Goal: Task Accomplishment & Management: Manage account settings

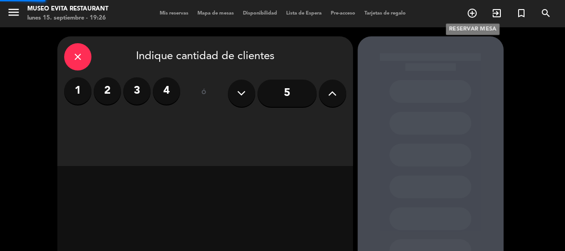
click at [467, 10] on icon "add_circle_outline" at bounding box center [472, 13] width 11 height 11
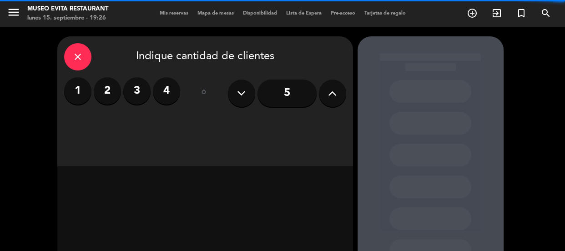
click at [136, 92] on label "3" at bounding box center [136, 90] width 27 height 27
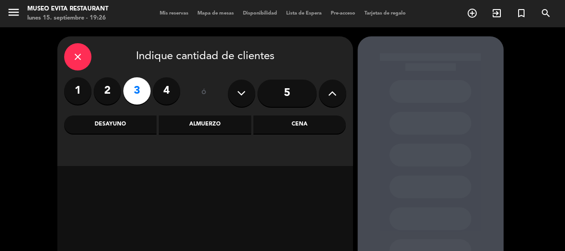
click at [249, 119] on div "Almuerzo" at bounding box center [205, 125] width 92 height 18
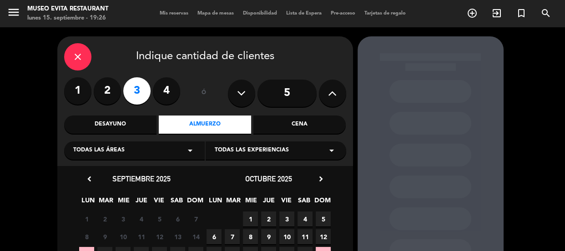
drag, startPoint x: 142, startPoint y: 155, endPoint x: 129, endPoint y: 155, distance: 12.7
click at [141, 154] on div "Todas las áreas arrow_drop_down" at bounding box center [134, 151] width 141 height 18
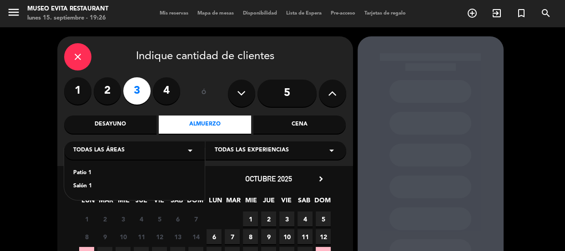
click at [80, 173] on div "Patio 1" at bounding box center [134, 173] width 122 height 9
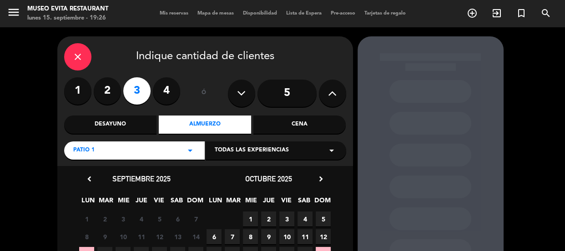
scroll to position [82, 0]
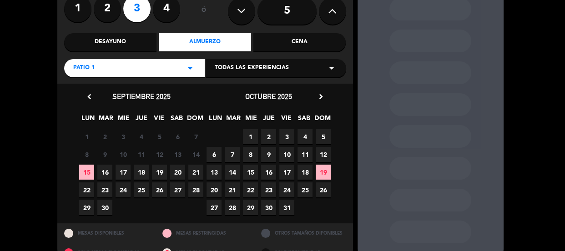
click at [108, 174] on span "16" at bounding box center [104, 172] width 15 height 15
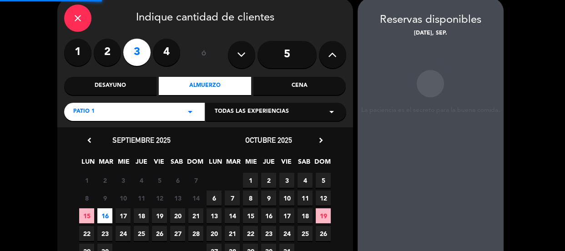
scroll to position [36, 0]
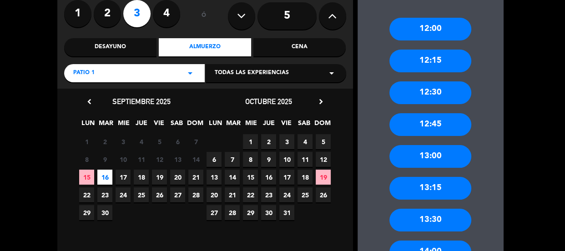
click at [426, 163] on div "13:00" at bounding box center [431, 156] width 82 height 23
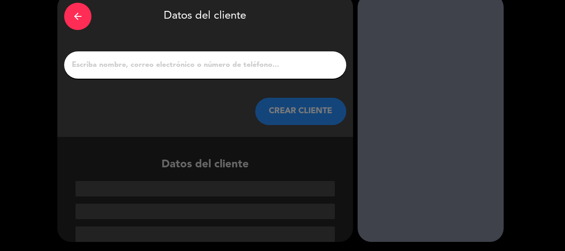
click at [127, 59] on input "1" at bounding box center [205, 65] width 269 height 13
paste input "[PERSON_NAME]"
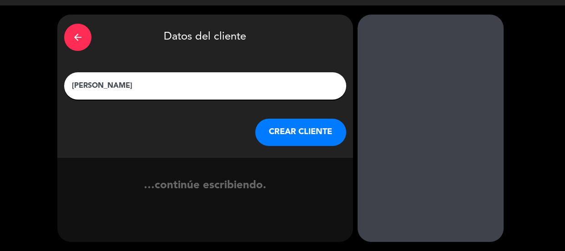
scroll to position [22, 0]
type input "[PERSON_NAME]"
click at [278, 128] on button "CREAR CLIENTE" at bounding box center [300, 132] width 91 height 27
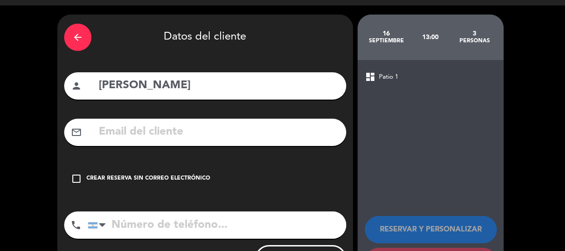
click at [173, 169] on div "check_box_outline_blank Crear reserva sin correo electrónico" at bounding box center [205, 178] width 282 height 27
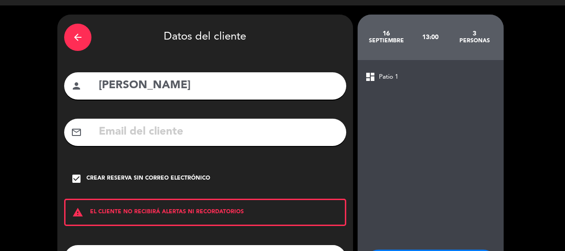
scroll to position [100, 0]
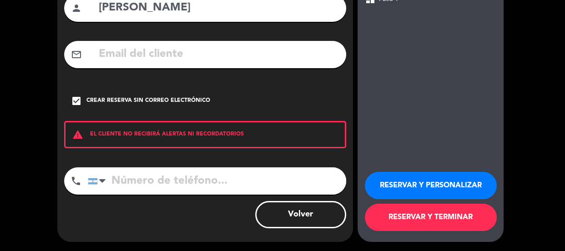
click at [177, 176] on input "tel" at bounding box center [217, 181] width 259 height 27
paste input "[PHONE_NUMBER]"
type input "[PHONE_NUMBER]"
click at [388, 188] on button "RESERVAR Y PERSONALIZAR" at bounding box center [431, 185] width 132 height 27
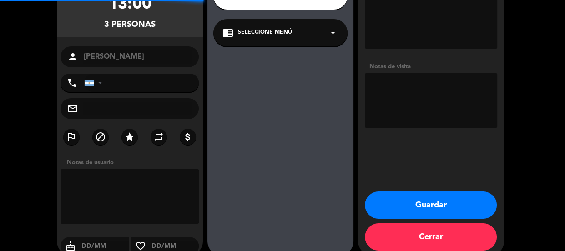
type input "[PHONE_NUMBER]"
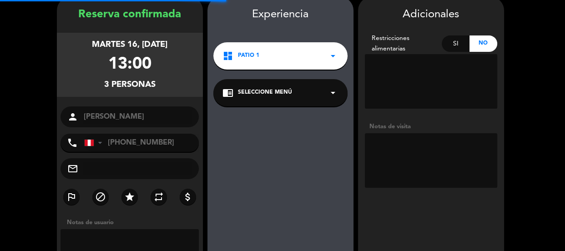
scroll to position [36, 0]
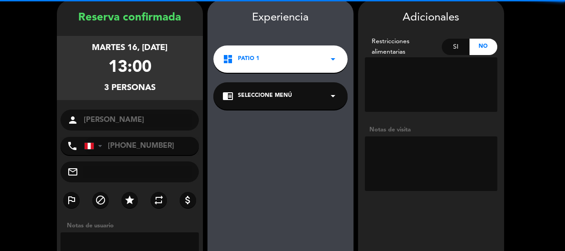
click at [400, 150] on textarea at bounding box center [431, 164] width 132 height 55
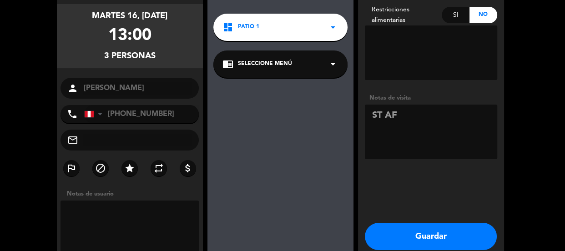
scroll to position [113, 0]
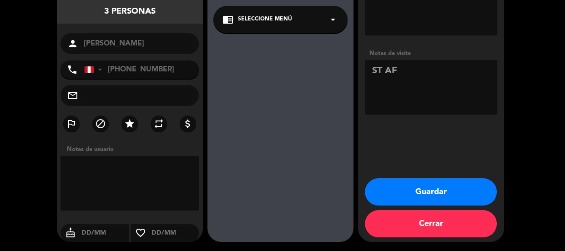
type textarea "ST AF"
click at [424, 189] on button "Guardar" at bounding box center [431, 191] width 132 height 27
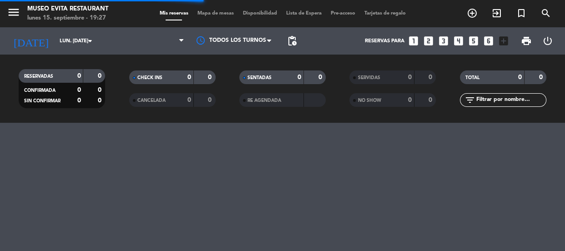
scroll to position [0, 0]
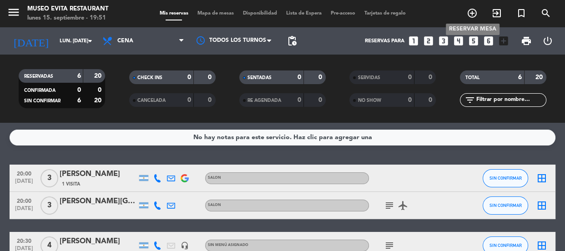
click at [469, 11] on icon "add_circle_outline" at bounding box center [472, 13] width 11 height 11
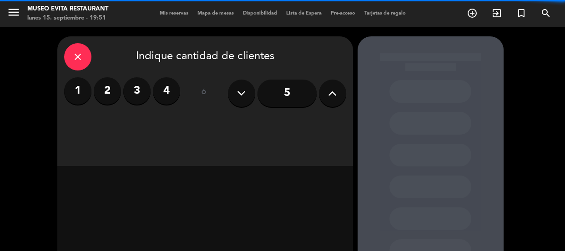
click at [108, 87] on label "2" at bounding box center [107, 90] width 27 height 27
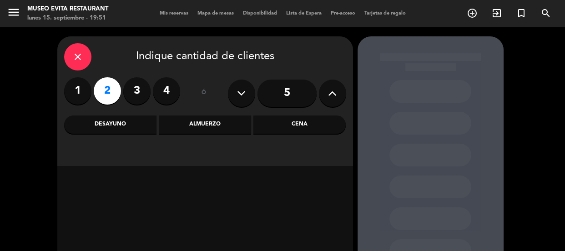
click at [279, 126] on div "Cena" at bounding box center [300, 125] width 92 height 18
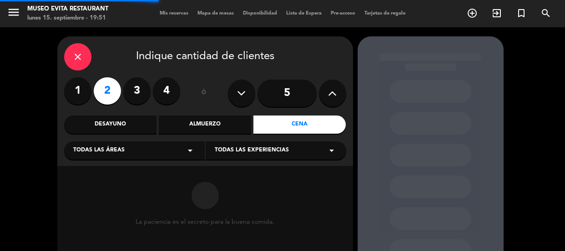
click at [107, 153] on span "Todas las áreas" at bounding box center [98, 150] width 51 height 9
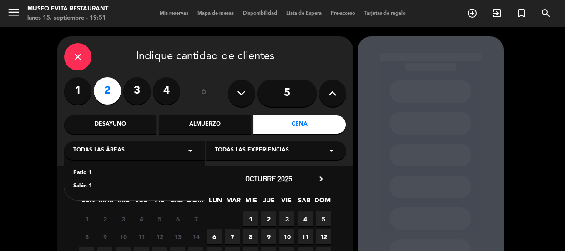
click at [86, 184] on div "Salón 1" at bounding box center [134, 186] width 122 height 9
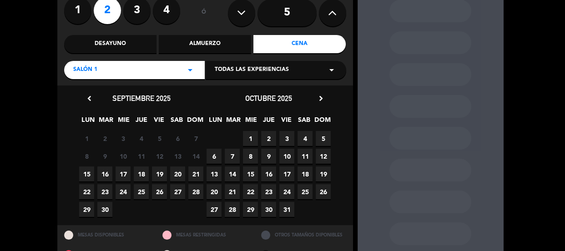
scroll to position [82, 0]
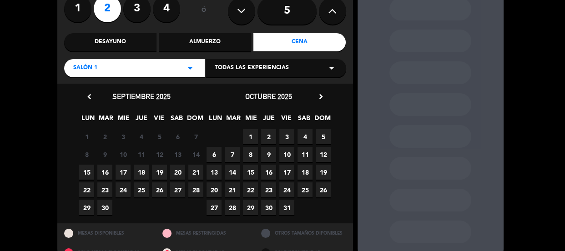
click at [107, 174] on span "16" at bounding box center [104, 172] width 15 height 15
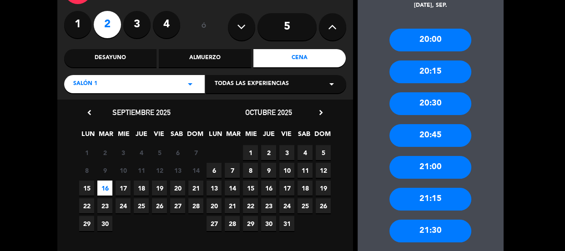
scroll to position [115, 0]
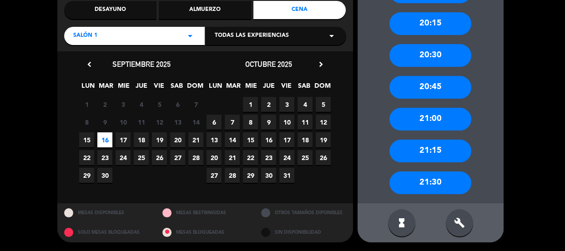
click at [441, 54] on div "20:30" at bounding box center [431, 55] width 82 height 23
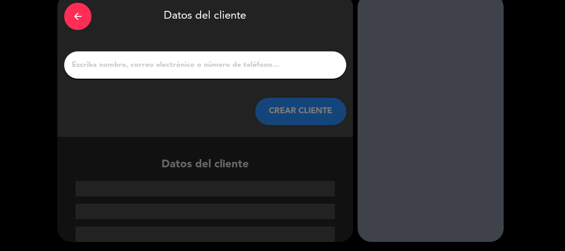
click at [198, 71] on input "1" at bounding box center [205, 65] width 269 height 13
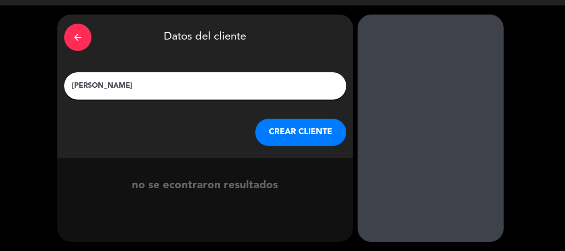
scroll to position [22, 0]
type input "[PERSON_NAME]"
click at [319, 136] on button "CREAR CLIENTE" at bounding box center [300, 132] width 91 height 27
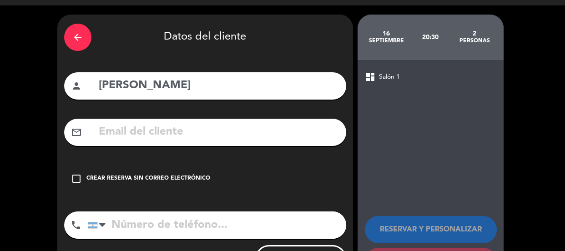
click at [143, 184] on div "check_box_outline_blank Crear reserva sin correo electrónico" at bounding box center [205, 178] width 282 height 27
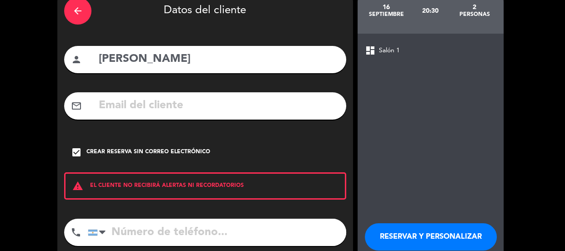
scroll to position [100, 0]
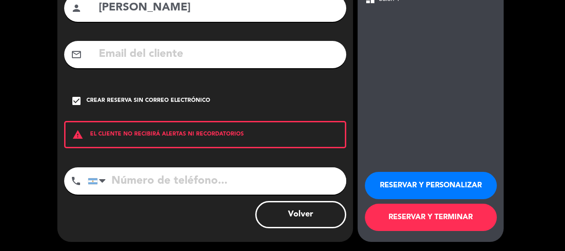
click at [288, 185] on input "tel" at bounding box center [217, 181] width 259 height 27
click at [401, 195] on button "RESERVAR Y PERSONALIZAR" at bounding box center [431, 185] width 132 height 27
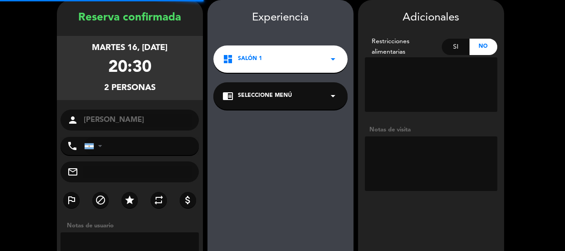
scroll to position [36, 0]
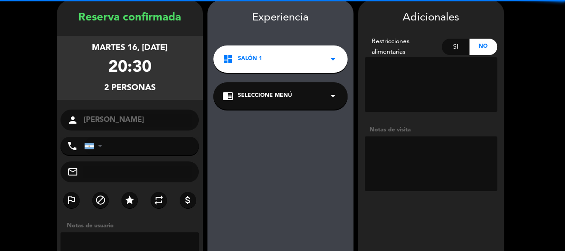
click at [432, 153] on textarea at bounding box center [431, 164] width 132 height 55
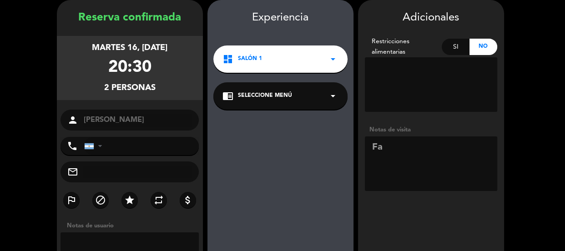
type textarea "F"
type textarea "V"
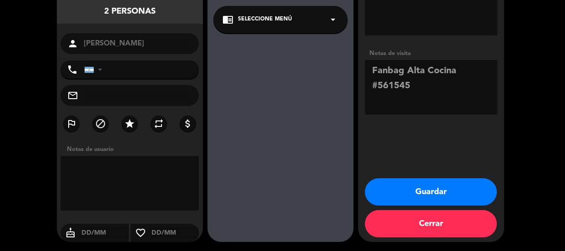
type textarea "Fanbag Alta Cocina #561545"
click at [428, 200] on button "Guardar" at bounding box center [431, 191] width 132 height 27
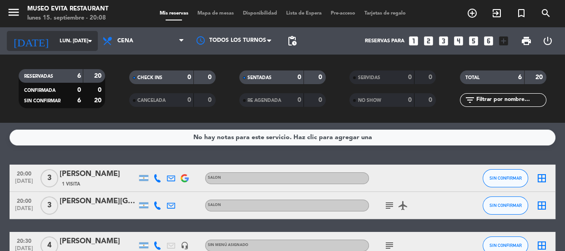
click at [55, 36] on input "lun. [DATE]" at bounding box center [90, 41] width 70 height 15
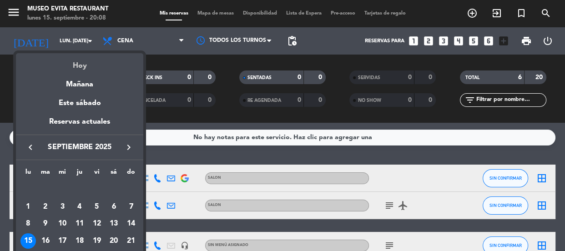
click at [72, 64] on div "Hoy" at bounding box center [79, 62] width 127 height 19
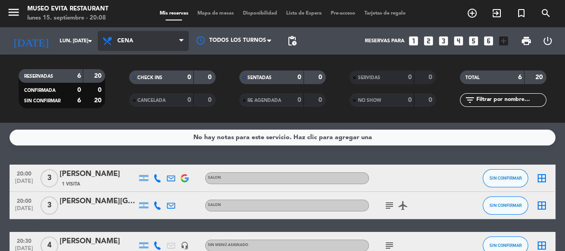
click at [137, 37] on span "Cena" at bounding box center [143, 41] width 91 height 20
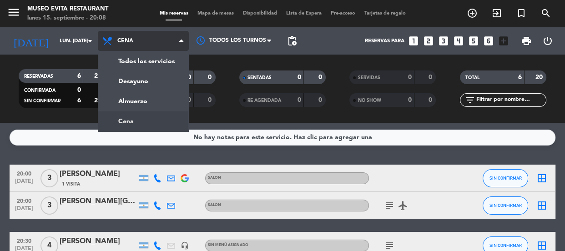
click at [151, 125] on ng-component "menu [GEOGRAPHIC_DATA] lunes 15. septiembre - 20:08 Mis reservas Mapa de mesas …" at bounding box center [282, 125] width 565 height 251
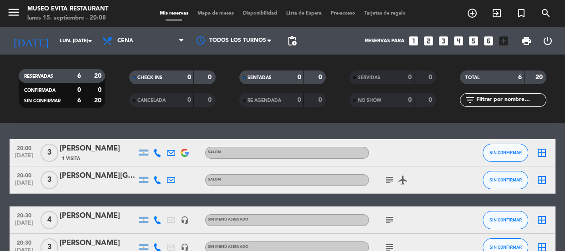
scroll to position [24, 0]
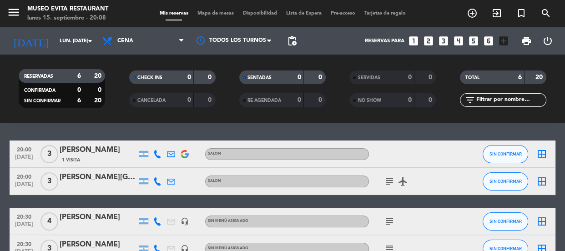
click at [387, 180] on icon "subject" at bounding box center [389, 181] width 11 height 11
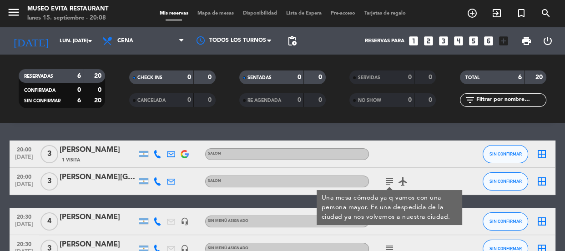
click at [387, 114] on div "RESERVADAS 6 20 CONFIRMADA 0 0 SIN CONFIRMAR 6 20 CHECK INS 0 0 CANCELADA 0 0 S…" at bounding box center [282, 89] width 565 height 68
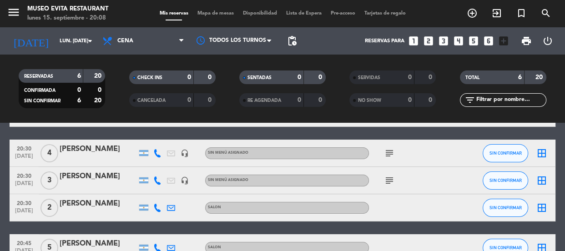
scroll to position [0, 0]
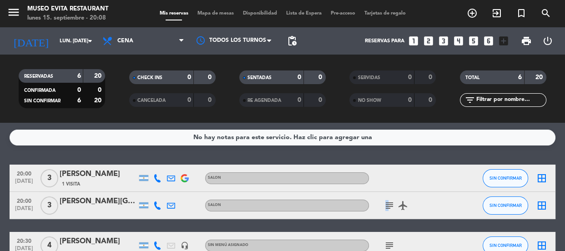
click at [387, 209] on div "subject airplanemode_active" at bounding box center [410, 205] width 82 height 27
click at [387, 209] on icon "subject" at bounding box center [389, 205] width 11 height 11
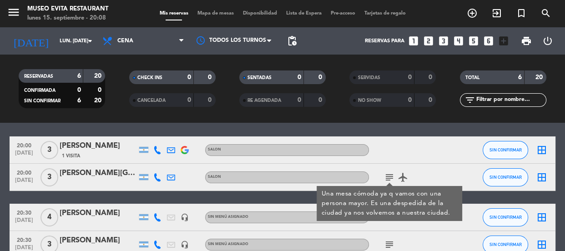
scroll to position [41, 0]
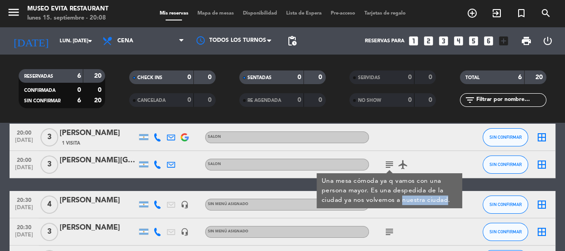
drag, startPoint x: 405, startPoint y: 204, endPoint x: 447, endPoint y: 204, distance: 41.9
click at [447, 204] on div "Una mesa cómoda ya q vamos con una persona mayor. Es una despedida de la ciudad…" at bounding box center [390, 191] width 136 height 29
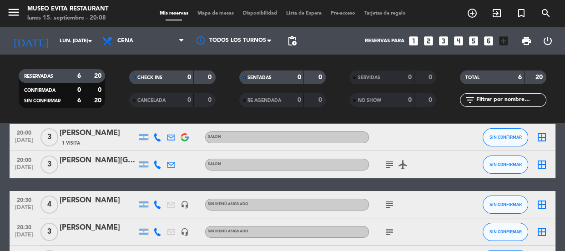
click at [389, 165] on icon "subject" at bounding box center [389, 164] width 11 height 11
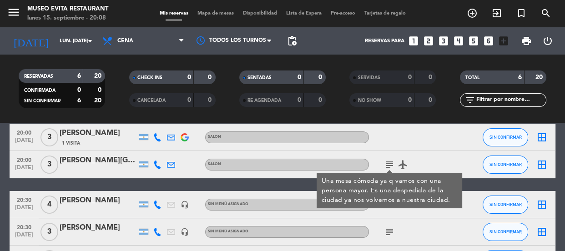
click at [403, 164] on icon "airplanemode_active" at bounding box center [403, 164] width 11 height 11
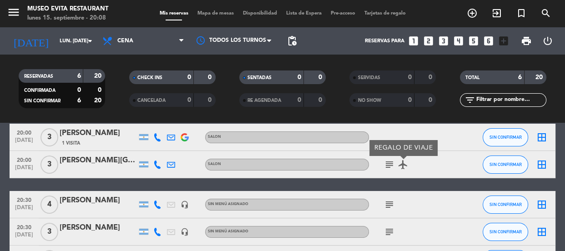
click at [425, 184] on div "20:00 [DATE] 3 [PERSON_NAME] 1 Visita SALON SIN CONFIRMAR border_all 20:00 [DAT…" at bounding box center [283, 218] width 546 height 189
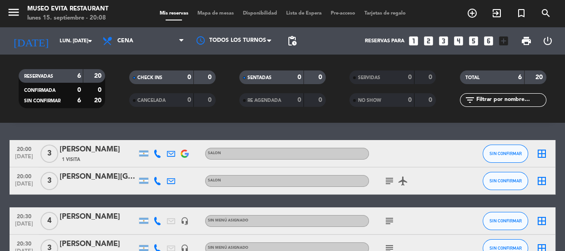
scroll to position [0, 0]
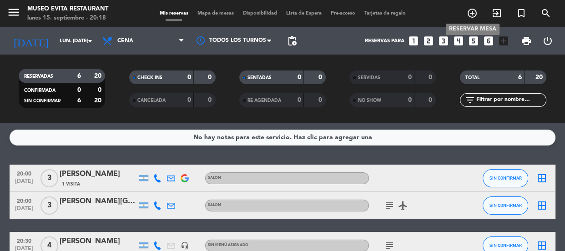
click at [468, 10] on icon "add_circle_outline" at bounding box center [472, 13] width 11 height 11
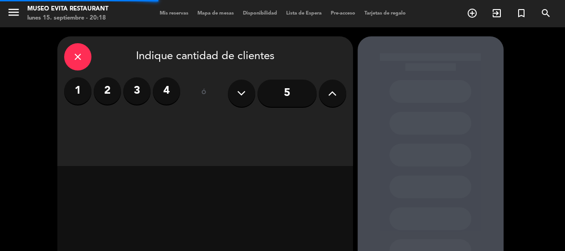
click at [132, 92] on label "3" at bounding box center [136, 90] width 27 height 27
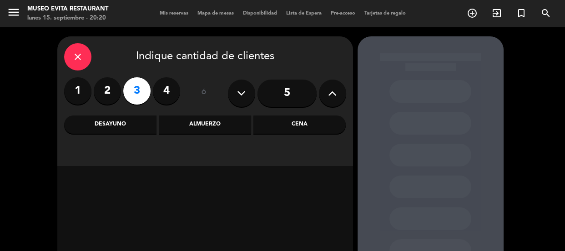
click at [143, 91] on label "3" at bounding box center [136, 90] width 27 height 27
click at [138, 90] on label "3" at bounding box center [136, 90] width 27 height 27
click at [205, 117] on div "Almuerzo" at bounding box center [205, 125] width 92 height 18
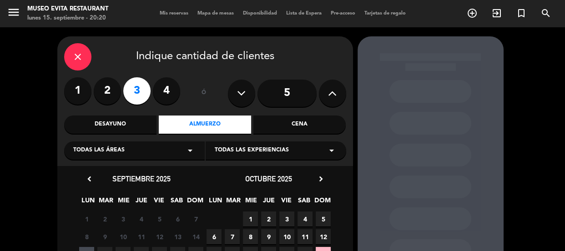
click at [115, 141] on div "Todas las áreas arrow_drop_down Todas las experiencias arrow_drop_down" at bounding box center [205, 150] width 282 height 20
click at [112, 149] on span "Todas las áreas" at bounding box center [98, 150] width 51 height 9
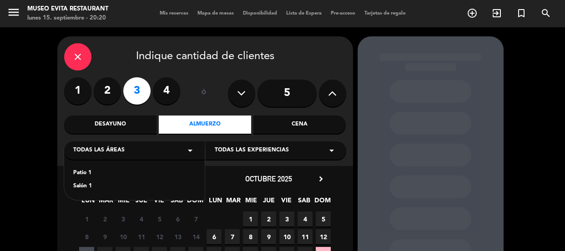
click at [84, 186] on div "Salón 1" at bounding box center [134, 186] width 122 height 9
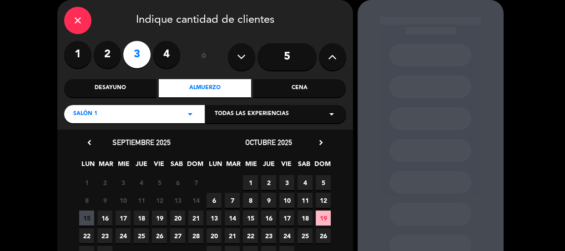
scroll to position [41, 0]
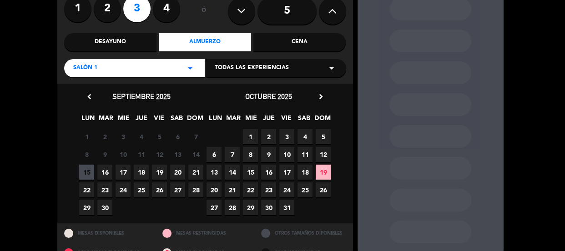
click at [107, 171] on span "16" at bounding box center [104, 172] width 15 height 15
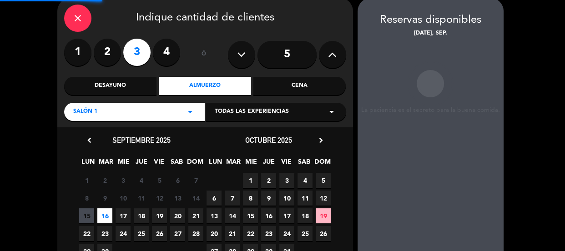
scroll to position [36, 0]
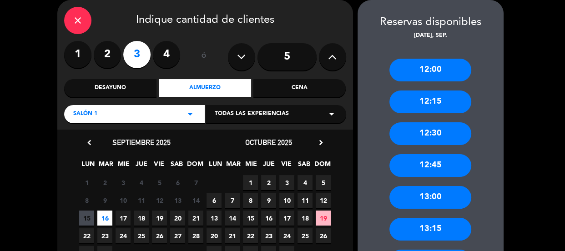
click at [429, 203] on div "13:00" at bounding box center [431, 197] width 82 height 23
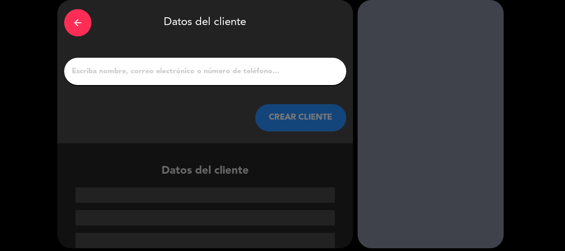
click at [121, 73] on input "1" at bounding box center [205, 71] width 269 height 13
paste input "Margarita"
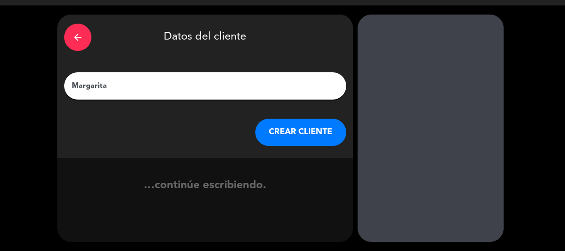
scroll to position [22, 0]
type input "Margarita"
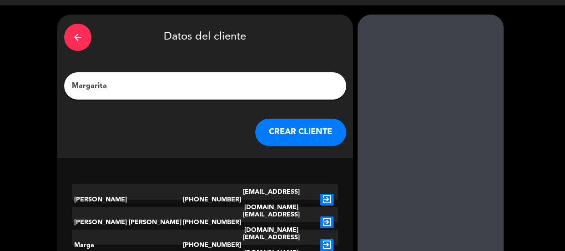
drag, startPoint x: 287, startPoint y: 129, endPoint x: 260, endPoint y: 135, distance: 27.9
click at [260, 135] on button "CREAR CLIENTE" at bounding box center [300, 132] width 91 height 27
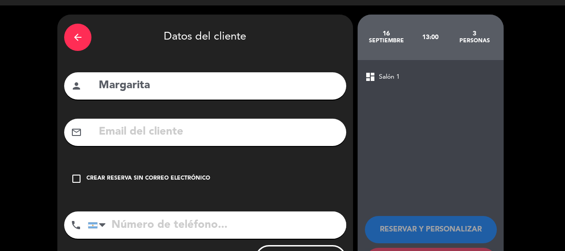
click at [268, 138] on input "text" at bounding box center [219, 132] width 242 height 19
drag, startPoint x: 119, startPoint y: 189, endPoint x: 125, endPoint y: 187, distance: 6.5
click at [120, 189] on div "check_box_outline_blank Crear reserva sin correo electrónico" at bounding box center [205, 178] width 282 height 27
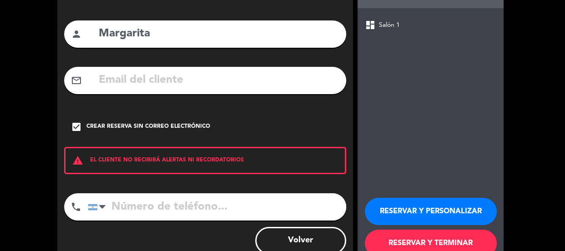
scroll to position [100, 0]
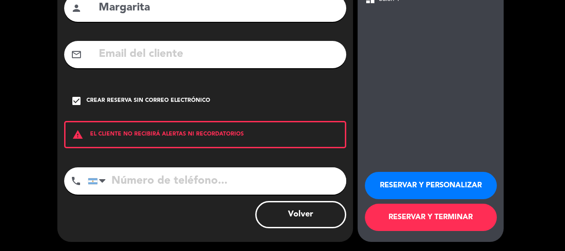
click at [157, 177] on input "tel" at bounding box center [217, 181] width 259 height 27
click at [183, 183] on input "tel" at bounding box center [217, 181] width 259 height 27
paste input "4"
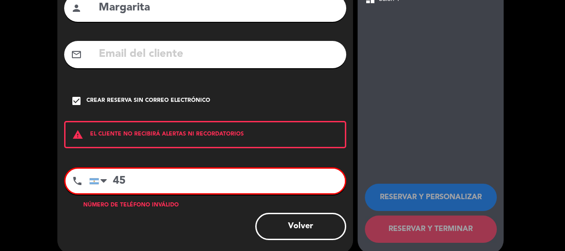
type input "4"
type input "d"
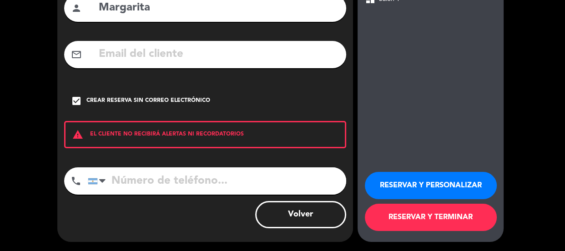
click at [211, 176] on input "tel" at bounding box center [217, 181] width 259 height 27
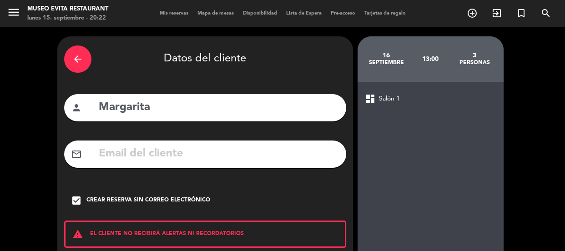
click at [73, 52] on div "arrow_back" at bounding box center [77, 59] width 27 height 27
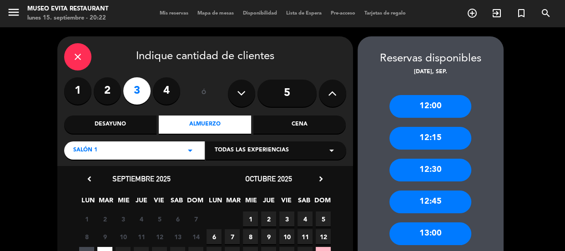
scroll to position [82, 0]
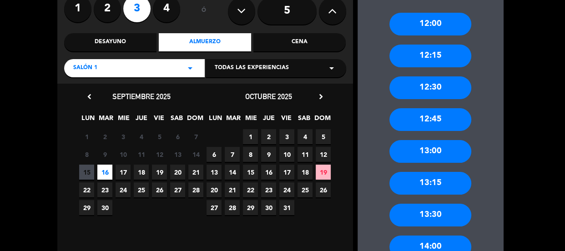
click at [102, 171] on span "16" at bounding box center [104, 172] width 15 height 15
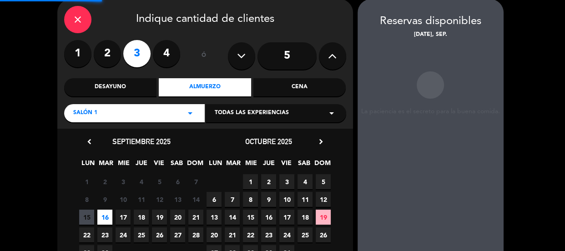
scroll to position [36, 0]
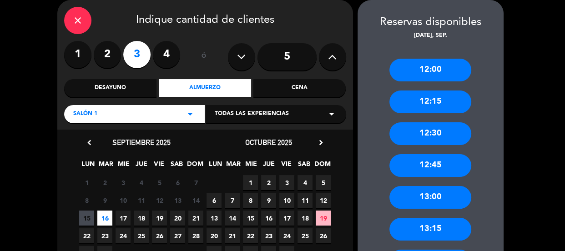
click at [430, 191] on div "13:00" at bounding box center [431, 197] width 82 height 23
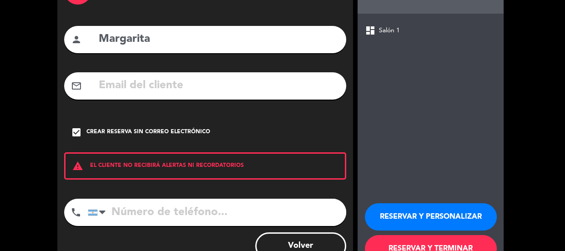
scroll to position [100, 0]
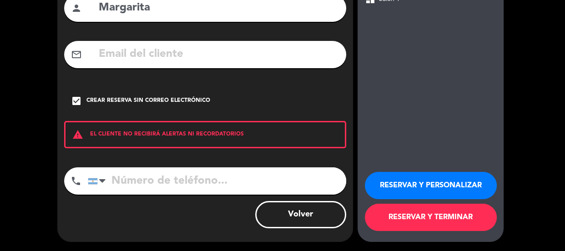
paste input "[PHONE_NUMBER]"
type input "[PHONE_NUMBER]"
click at [420, 192] on button "RESERVAR Y PERSONALIZAR" at bounding box center [431, 185] width 132 height 27
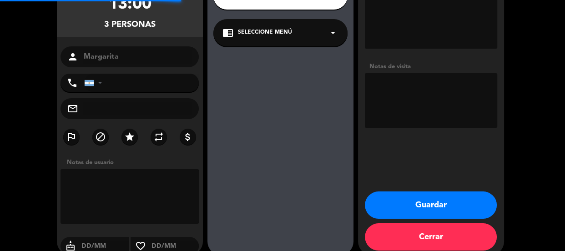
type input "[PHONE_NUMBER]"
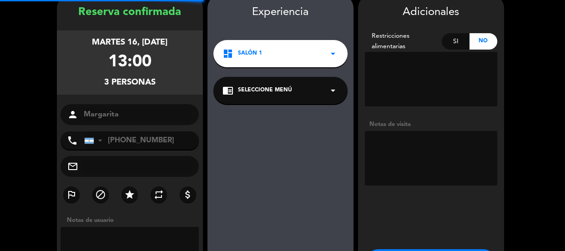
scroll to position [36, 0]
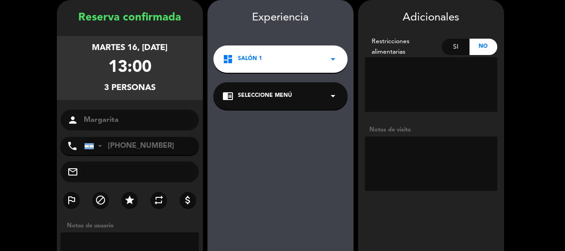
click at [425, 168] on textarea at bounding box center [431, 164] width 132 height 55
type textarea "st ad"
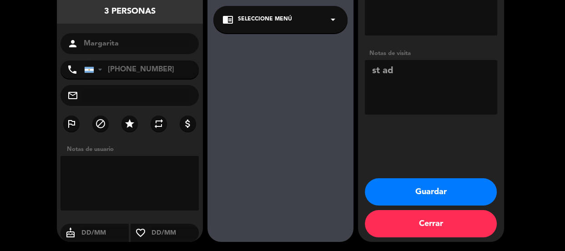
click at [422, 195] on button "Guardar" at bounding box center [431, 191] width 132 height 27
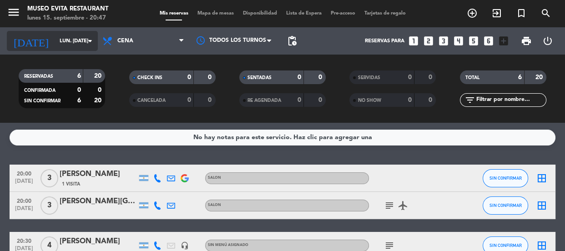
click at [55, 40] on input "lun. [DATE]" at bounding box center [90, 41] width 70 height 15
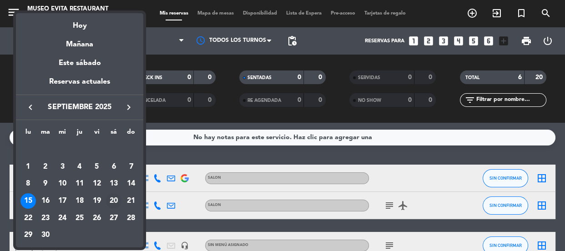
click at [113, 201] on div "20" at bounding box center [113, 201] width 15 height 15
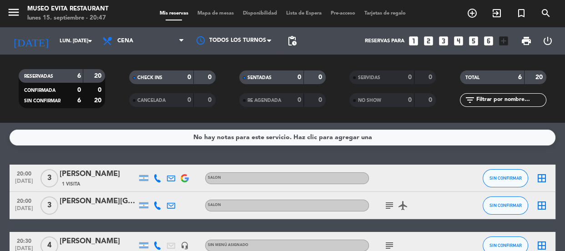
type input "sáb. [DATE]"
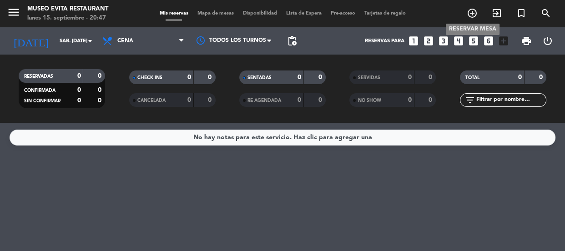
click at [472, 14] on icon "add_circle_outline" at bounding box center [472, 13] width 11 height 11
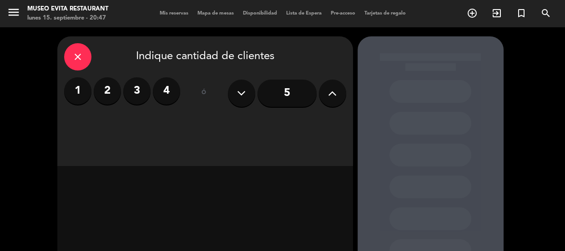
click at [106, 86] on label "2" at bounding box center [107, 90] width 27 height 27
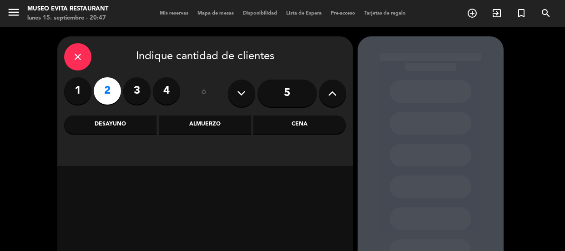
click at [234, 121] on div "Almuerzo" at bounding box center [205, 125] width 92 height 18
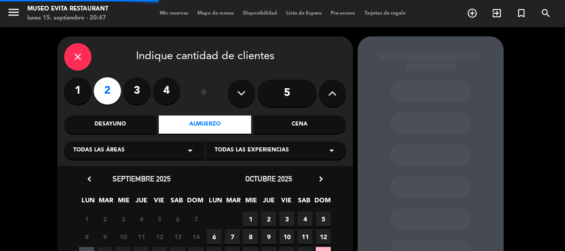
click at [288, 120] on div "Cena" at bounding box center [300, 125] width 92 height 18
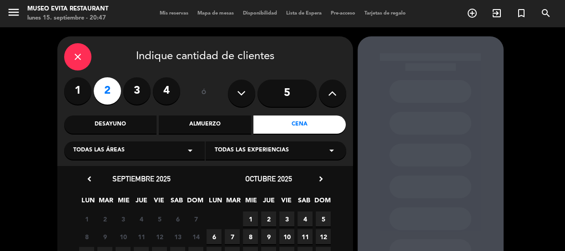
scroll to position [41, 0]
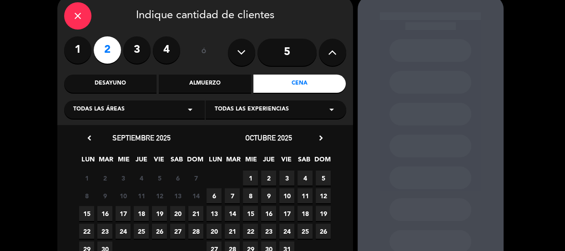
click at [112, 109] on span "Todas las áreas" at bounding box center [98, 109] width 51 height 9
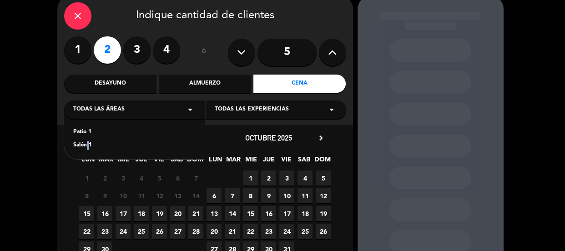
click at [86, 146] on div "Salón 1" at bounding box center [134, 145] width 122 height 9
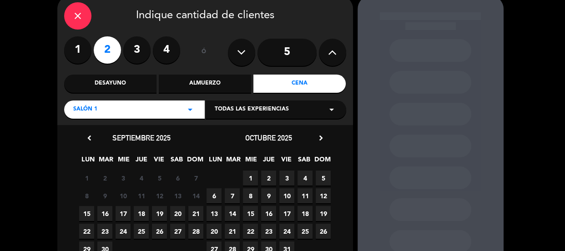
scroll to position [102, 0]
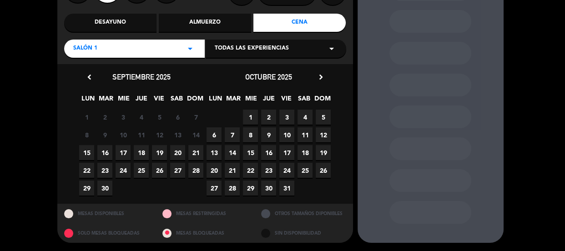
click at [179, 154] on span "20" at bounding box center [177, 152] width 15 height 15
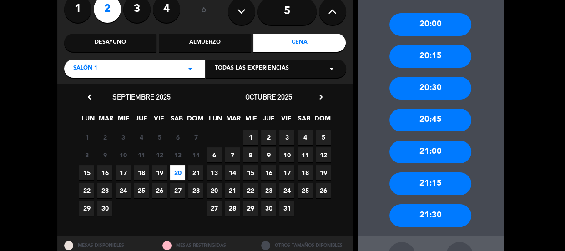
scroll to position [115, 0]
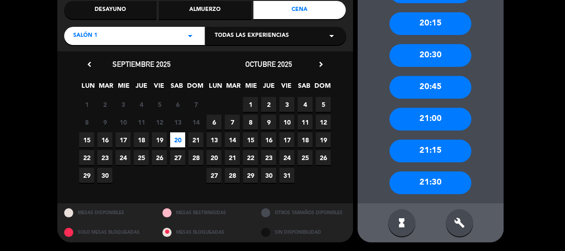
click at [432, 92] on div "20:45" at bounding box center [431, 87] width 82 height 23
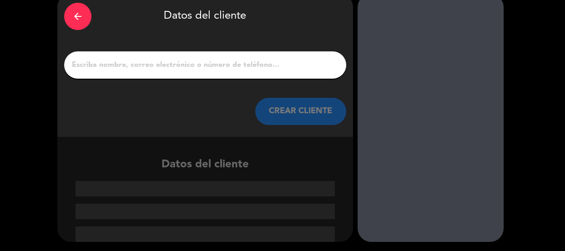
scroll to position [43, 0]
click at [113, 65] on input "1" at bounding box center [205, 65] width 269 height 13
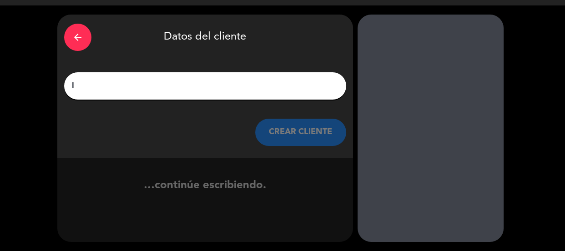
scroll to position [22, 0]
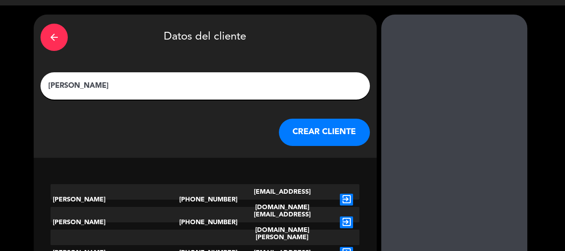
type input "[PERSON_NAME]"
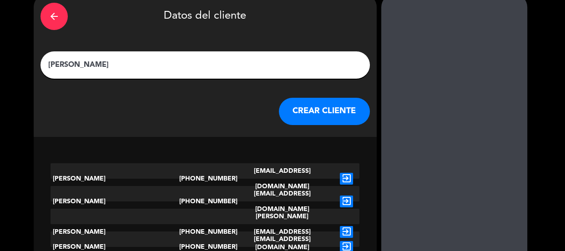
click at [324, 132] on div "arrow_back Datos del cliente [PERSON_NAME] CLIENTE" at bounding box center [205, 65] width 343 height 143
click at [279, 124] on button "CREAR CLIENTE" at bounding box center [324, 111] width 91 height 27
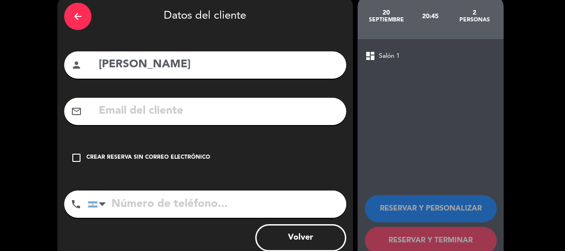
click at [173, 158] on div "Crear reserva sin correo electrónico" at bounding box center [149, 157] width 124 height 9
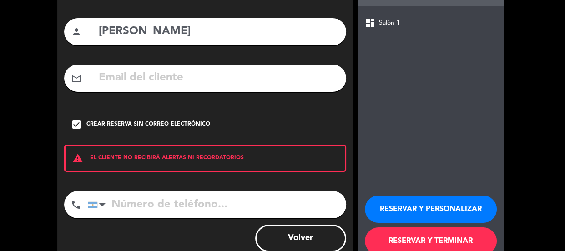
scroll to position [100, 0]
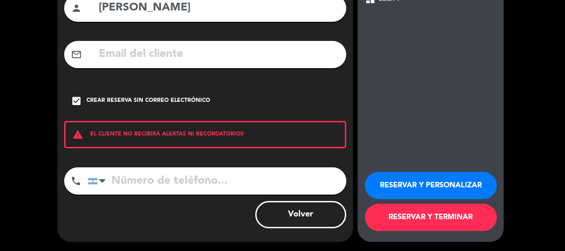
click at [165, 176] on input "tel" at bounding box center [217, 181] width 259 height 27
type input "1140862526"
click at [436, 185] on button "RESERVAR Y PERSONALIZAR" at bounding box center [431, 185] width 132 height 27
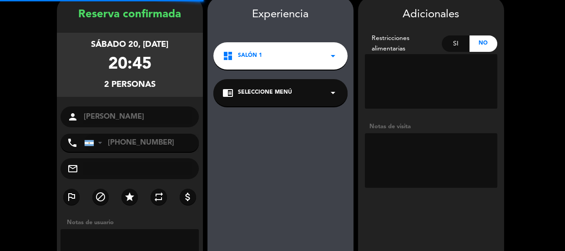
scroll to position [36, 0]
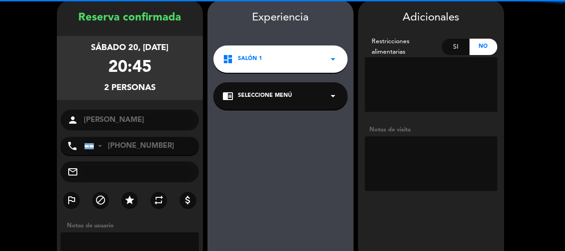
click at [252, 56] on span "Salón 1" at bounding box center [250, 59] width 24 height 9
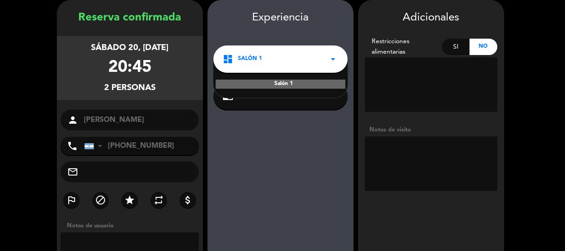
click at [267, 59] on div "dashboard Salón 1 arrow_drop_down" at bounding box center [281, 59] width 134 height 27
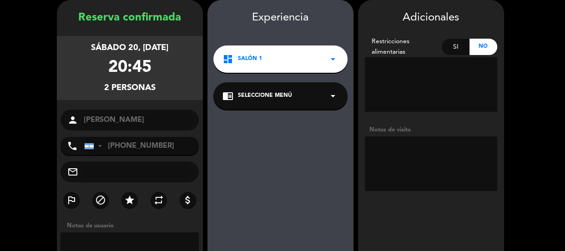
click at [443, 161] on textarea at bounding box center [431, 164] width 132 height 55
type textarea "S"
type textarea "ST AF"
drag, startPoint x: 107, startPoint y: 67, endPoint x: 151, endPoint y: 68, distance: 43.3
click at [151, 68] on div "20:45" at bounding box center [129, 68] width 43 height 27
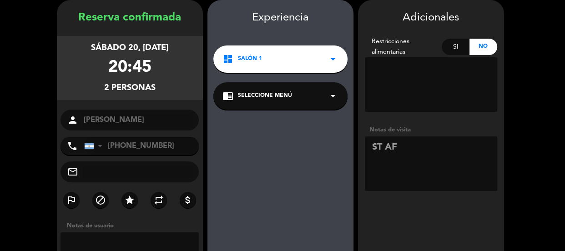
click at [148, 68] on div "20:45" at bounding box center [129, 68] width 43 height 27
drag, startPoint x: 100, startPoint y: 87, endPoint x: 160, endPoint y: 95, distance: 61.2
click at [160, 95] on div "sábado 20, [DATE] 20:45 2 personas" at bounding box center [130, 68] width 146 height 64
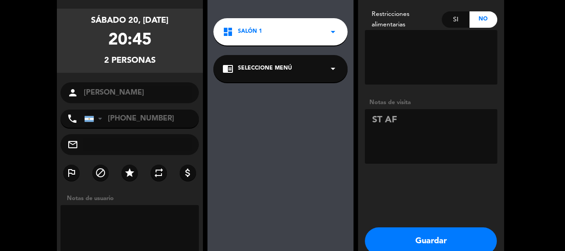
scroll to position [77, 0]
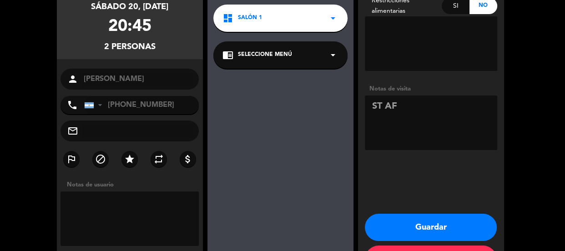
click at [262, 17] on div "dashboard Salón 1 arrow_drop_down" at bounding box center [281, 18] width 134 height 27
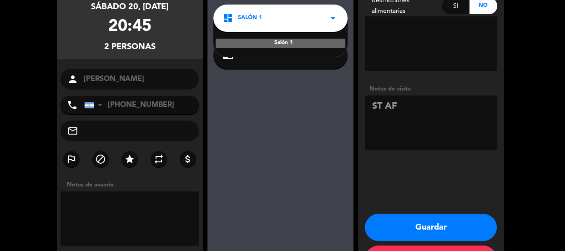
click at [259, 42] on div "Salón 1" at bounding box center [281, 43] width 130 height 9
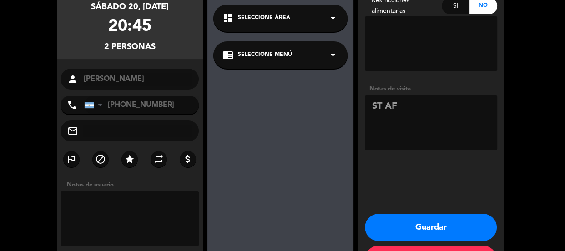
click at [260, 17] on span "Seleccione Área" at bounding box center [264, 18] width 52 height 9
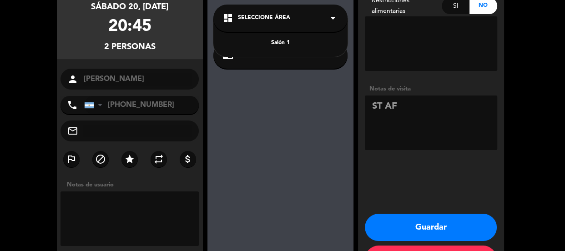
click at [274, 14] on span "Seleccione Área" at bounding box center [264, 18] width 52 height 9
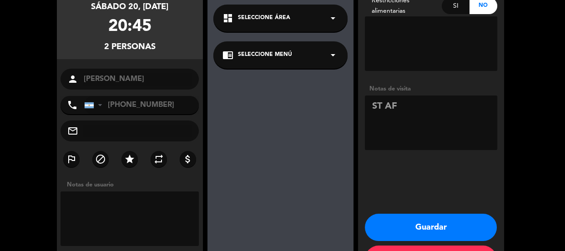
click at [407, 223] on button "Guardar" at bounding box center [431, 227] width 132 height 27
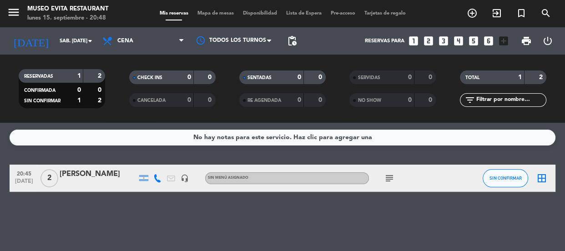
click at [66, 175] on div "[PERSON_NAME]" at bounding box center [98, 174] width 77 height 12
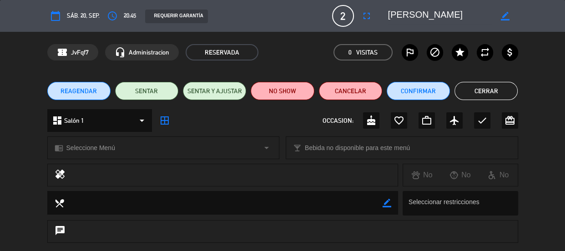
click at [138, 111] on div "dashboard Salón 1 arrow_drop_down" at bounding box center [99, 120] width 105 height 23
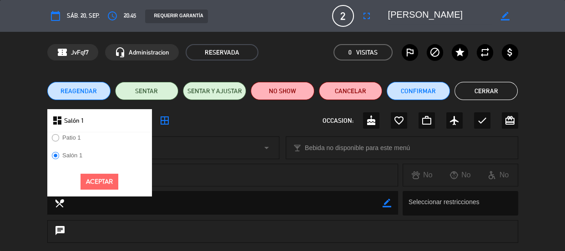
click at [72, 140] on label "Patio 1" at bounding box center [71, 138] width 18 height 6
click at [109, 183] on button "Aceptar" at bounding box center [100, 182] width 38 height 16
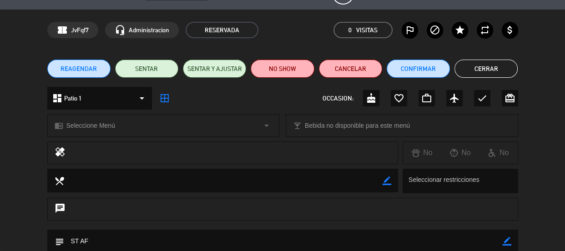
scroll to position [41, 0]
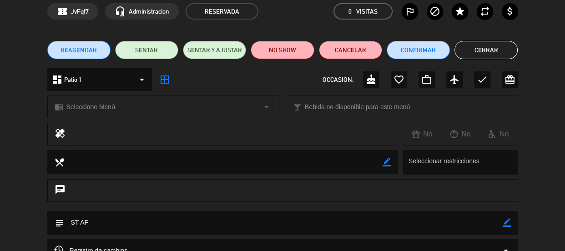
click at [484, 47] on button "Cerrar" at bounding box center [486, 50] width 63 height 18
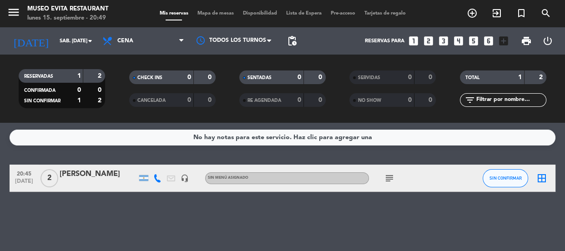
click at [51, 180] on span "2" at bounding box center [50, 178] width 18 height 18
click at [66, 194] on div "No hay notas para este servicio. Haz clic para agregar una 20:45 [DATE] 2 Patio…" at bounding box center [282, 187] width 565 height 128
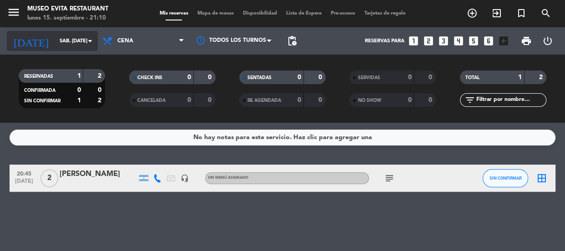
click at [55, 46] on input "sáb. [DATE]" at bounding box center [90, 41] width 70 height 15
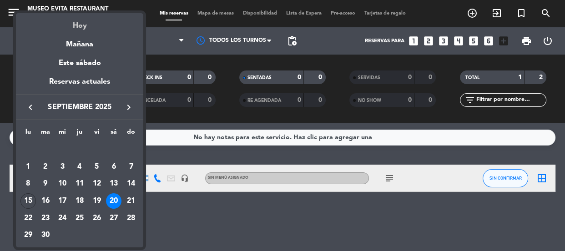
click at [74, 29] on div "Hoy" at bounding box center [79, 22] width 127 height 19
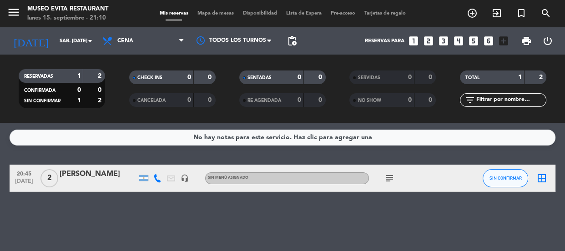
type input "lun. [DATE]"
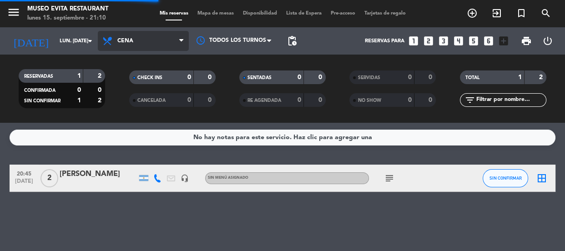
click at [116, 37] on span "Cena" at bounding box center [143, 41] width 91 height 20
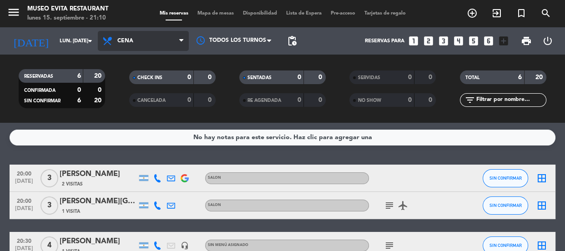
click at [113, 39] on icon at bounding box center [108, 41] width 13 height 11
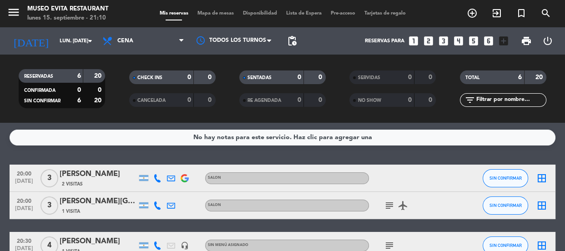
drag, startPoint x: 127, startPoint y: 123, endPoint x: 95, endPoint y: 4, distance: 123.6
click at [127, 120] on div "menu [GEOGRAPHIC_DATA] lunes 15. septiembre - 21:10 Mis reservas Mapa de mesas …" at bounding box center [282, 61] width 565 height 123
